Goal: Information Seeking & Learning: Learn about a topic

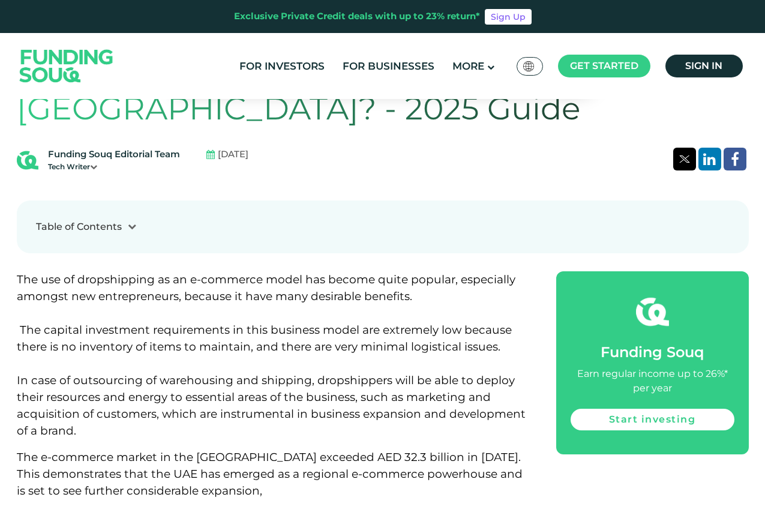
scroll to position [504, 0]
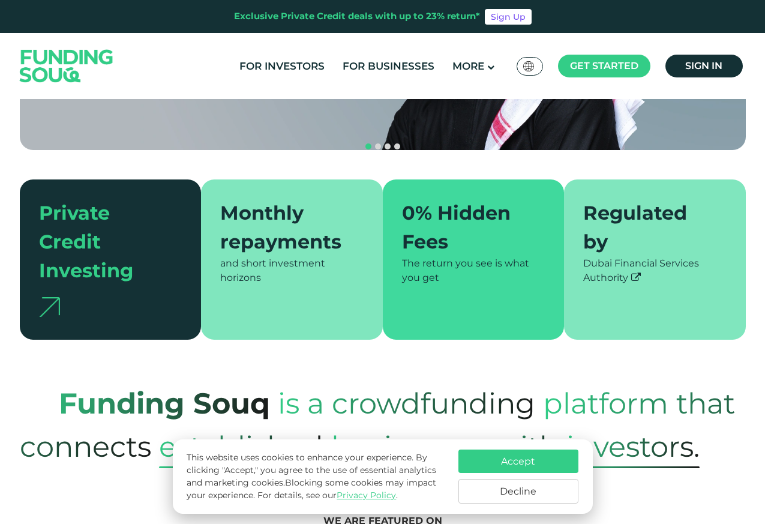
scroll to position [432, 0]
